Goal: Information Seeking & Learning: Understand process/instructions

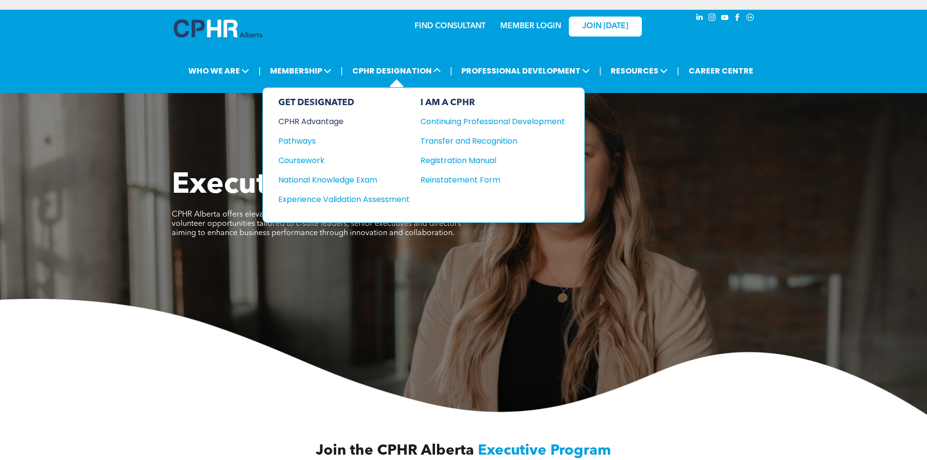
click at [329, 119] on div "CPHR Advantage" at bounding box center [337, 121] width 118 height 12
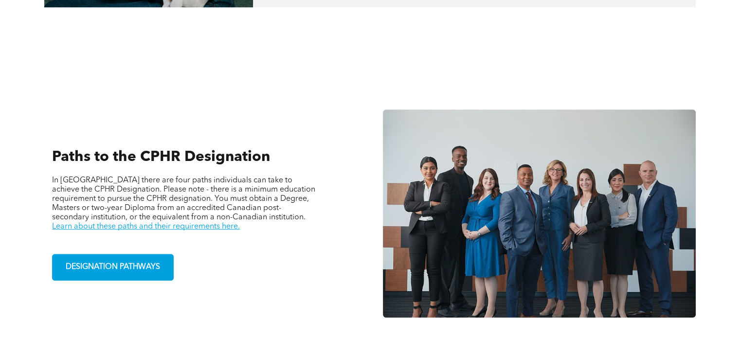
scroll to position [633, 0]
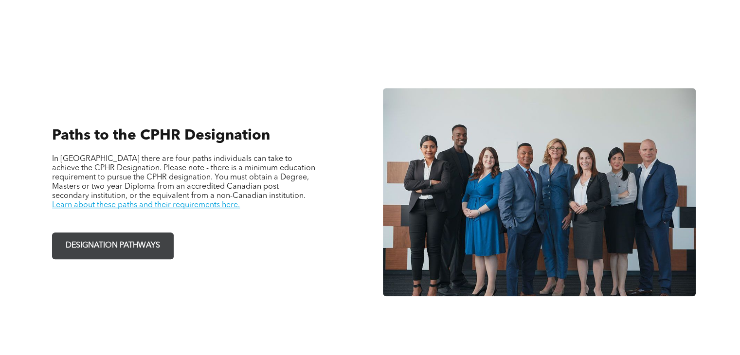
click at [139, 241] on span "DESIGNATION PATHWAYS" at bounding box center [112, 246] width 101 height 19
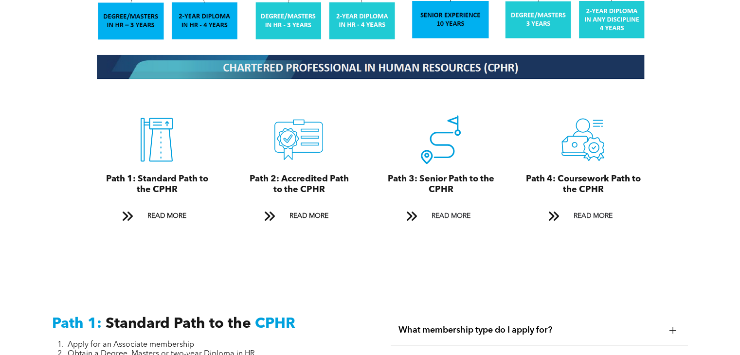
scroll to position [1022, 0]
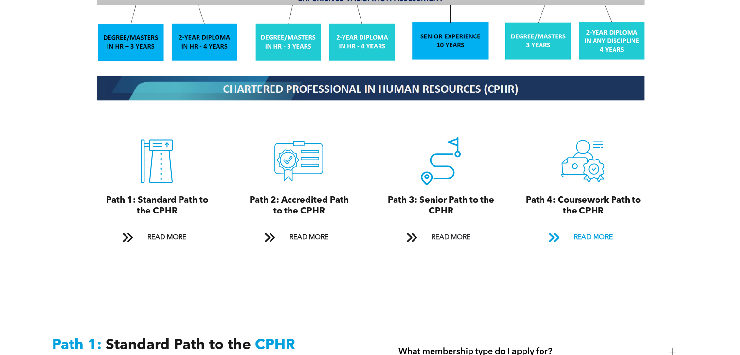
click at [581, 229] on span "READ MORE" at bounding box center [593, 238] width 46 height 18
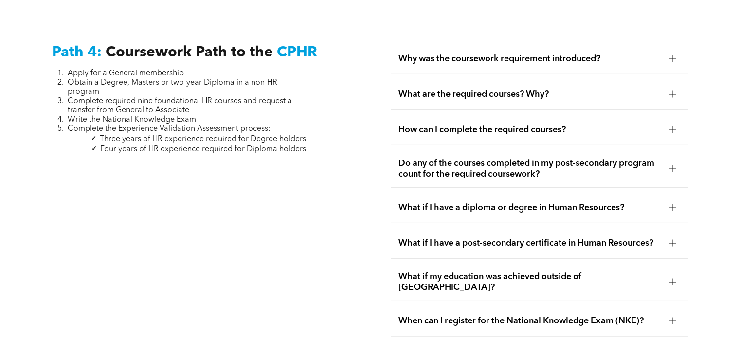
scroll to position [2870, 0]
click at [592, 54] on span "Why was the coursework requirement introduced?" at bounding box center [530, 59] width 263 height 11
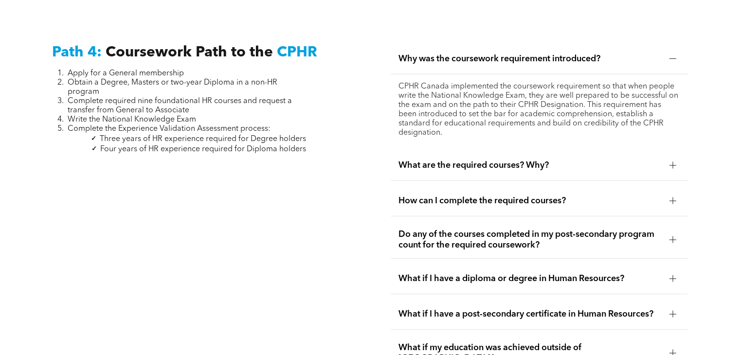
click at [671, 55] on div at bounding box center [673, 58] width 7 height 7
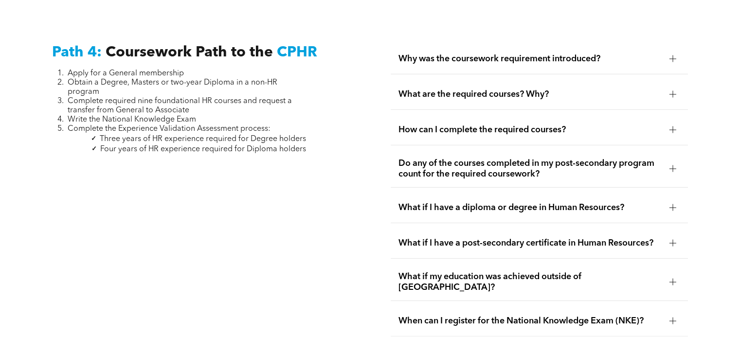
click at [673, 91] on div at bounding box center [673, 94] width 0 height 7
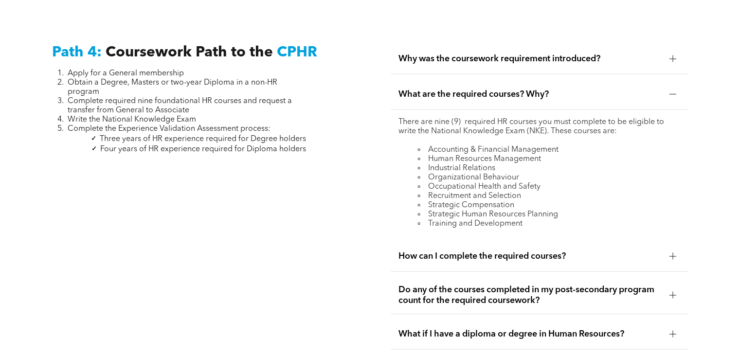
click at [673, 91] on div at bounding box center [673, 94] width 0 height 7
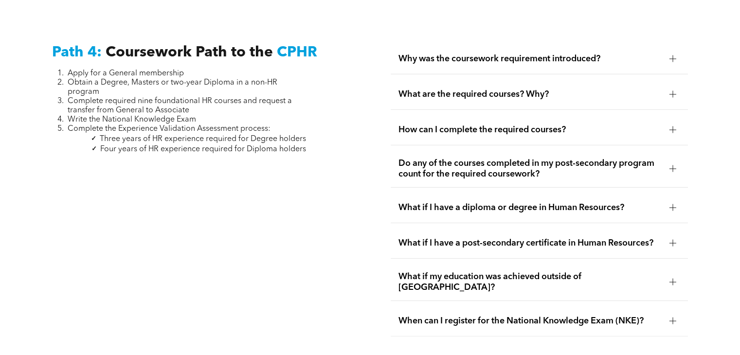
click at [674, 115] on div "How can I complete the required courses?" at bounding box center [539, 130] width 297 height 31
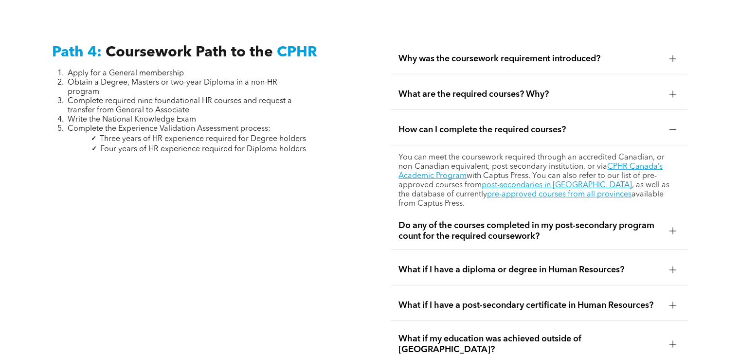
click at [673, 228] on div at bounding box center [673, 231] width 0 height 7
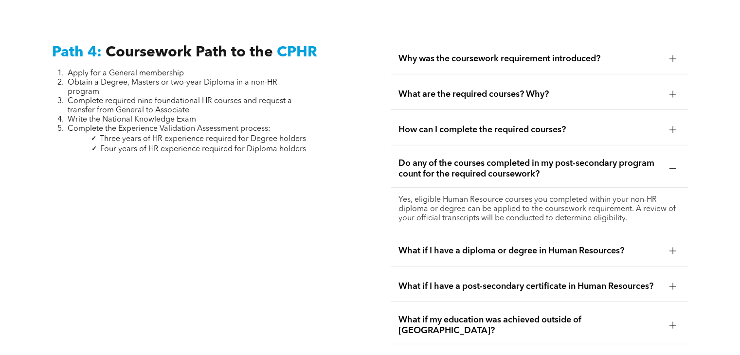
click at [670, 244] on div at bounding box center [673, 251] width 15 height 15
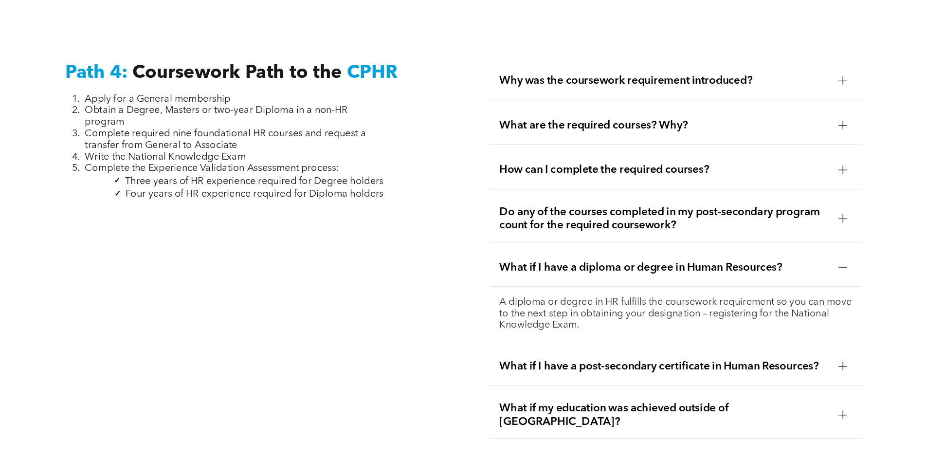
scroll to position [2870, 0]
